Goal: Task Accomplishment & Management: Manage account settings

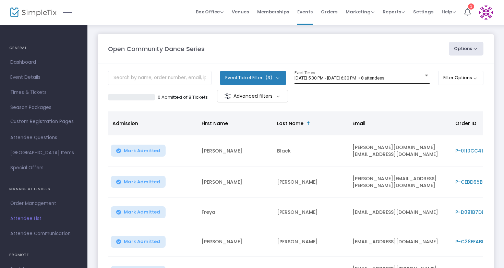
click at [379, 82] on div "[DATE] 5:30 PM - [DATE] 6:30 PM • 8 attendees Event Times" at bounding box center [362, 77] width 135 height 13
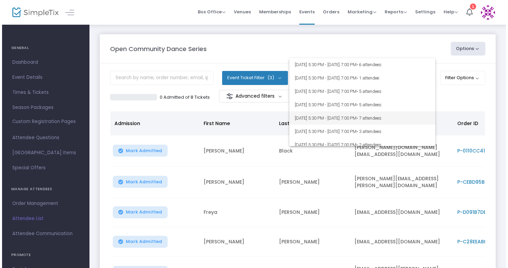
scroll to position [572, 0]
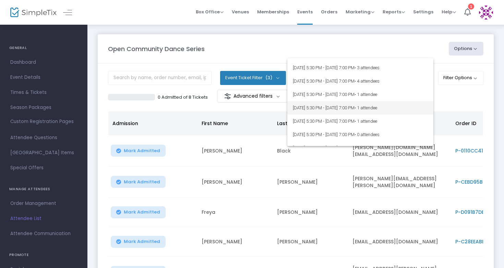
click at [341, 105] on span "[DATE] 5:30 PM - [DATE] 7:00 PM • 1 attendee" at bounding box center [360, 107] width 135 height 13
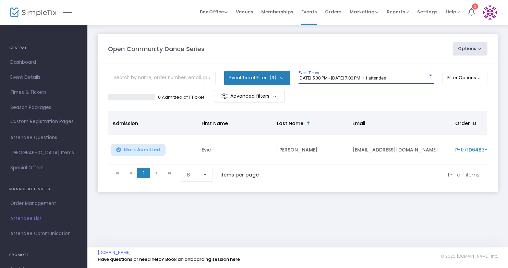
click at [326, 81] on div "9/16/2025 @ 5:30 PM - 9/16/2025 @ 7:00 PM • 1 attendee Event Times" at bounding box center [366, 77] width 135 height 13
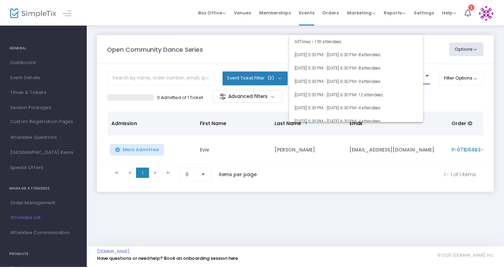
scroll to position [578, 0]
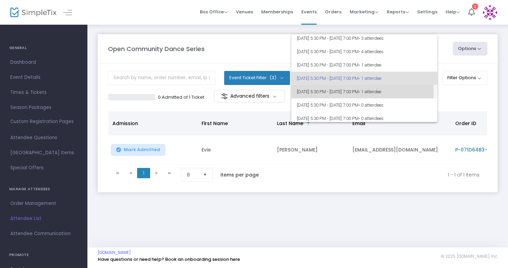
click at [329, 91] on span "9/18/2025 @ 5:30 PM - 9/18/2025 @ 7:00 PM • 1 attendee" at bounding box center [364, 91] width 135 height 13
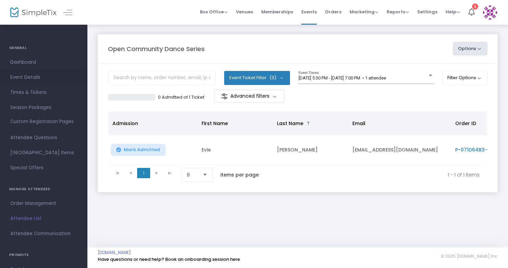
click at [25, 77] on span "Event Details" at bounding box center [43, 77] width 67 height 9
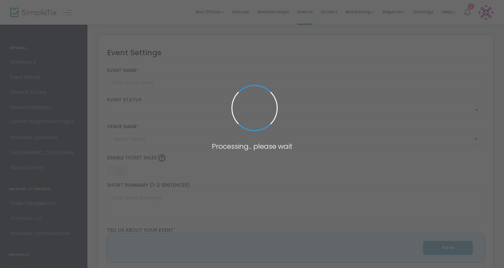
type input "Open Community Dance Series"
type textarea "Open Community Dance Series every Tuesday"
type input "Register Now"
type input "Workshop Dance Barn (Dance Barn)"
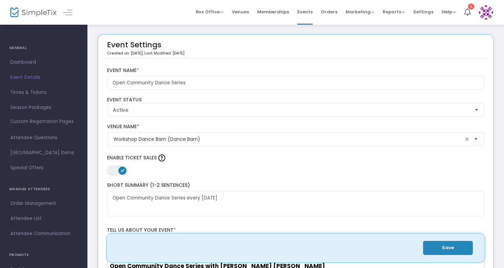
click at [36, 93] on span "Times & Tickets" at bounding box center [43, 92] width 67 height 9
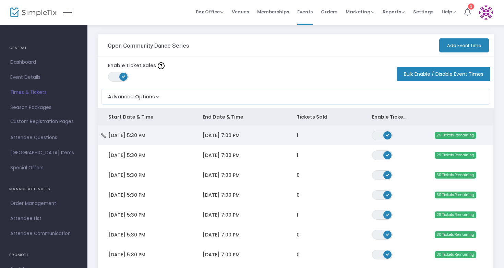
click at [387, 137] on span "Data table" at bounding box center [387, 135] width 8 height 8
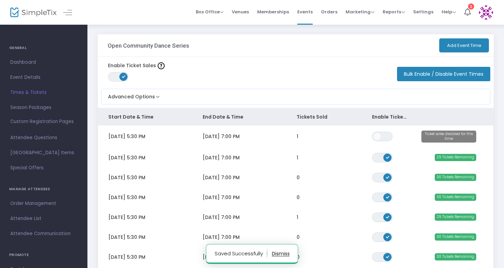
click at [388, 156] on span "ON" at bounding box center [387, 156] width 3 height 3
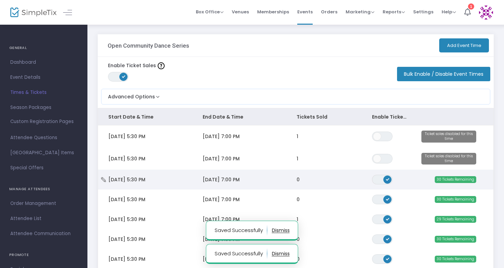
click at [388, 179] on span "ON" at bounding box center [387, 179] width 3 height 3
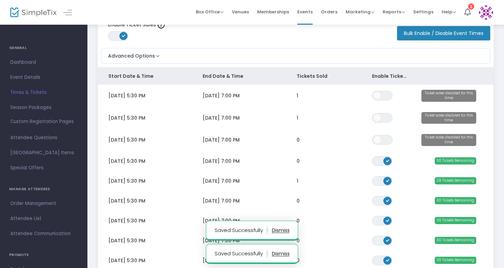
scroll to position [42, 0]
